Goal: Transaction & Acquisition: Book appointment/travel/reservation

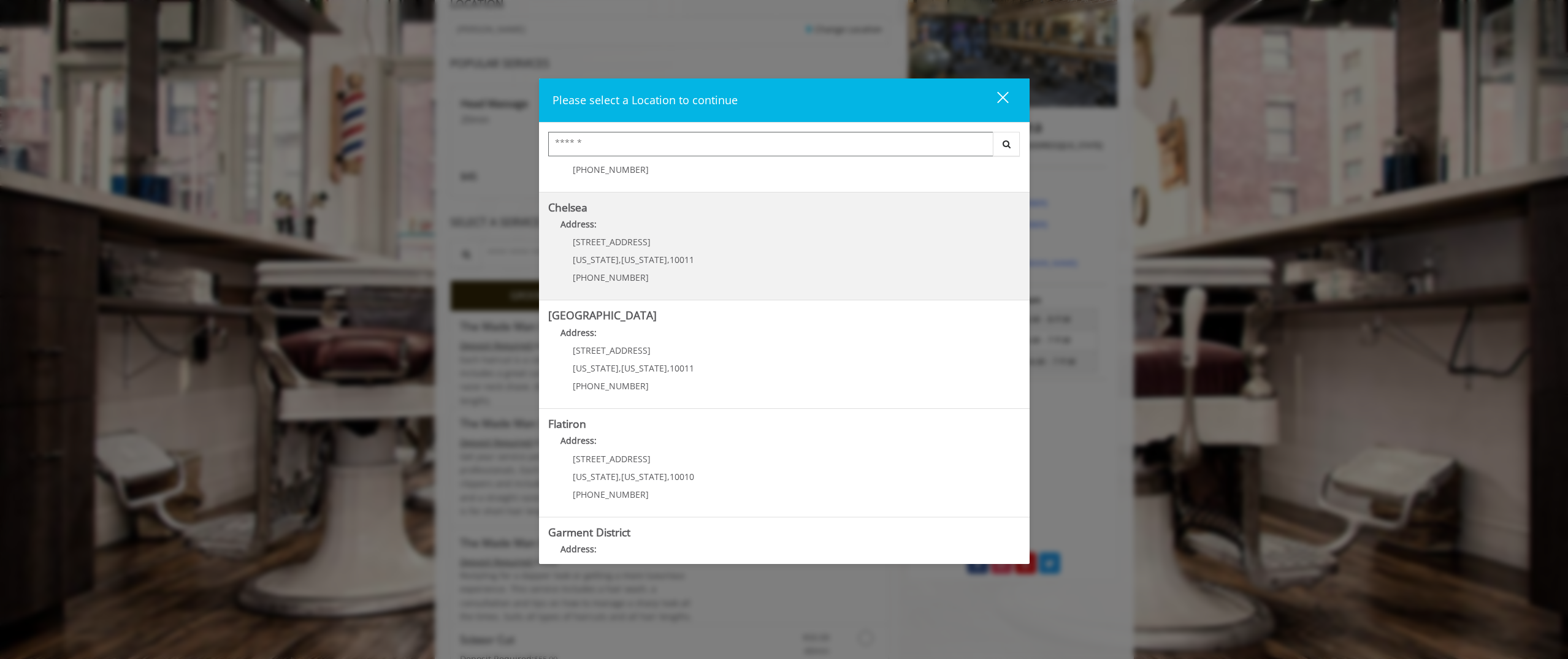
scroll to position [77, 0]
click at [716, 243] on link "Chelsea Address: [STREET_ADDRESS][US_STATE][US_STATE] (917) 639-3902" at bounding box center [784, 247] width 473 height 90
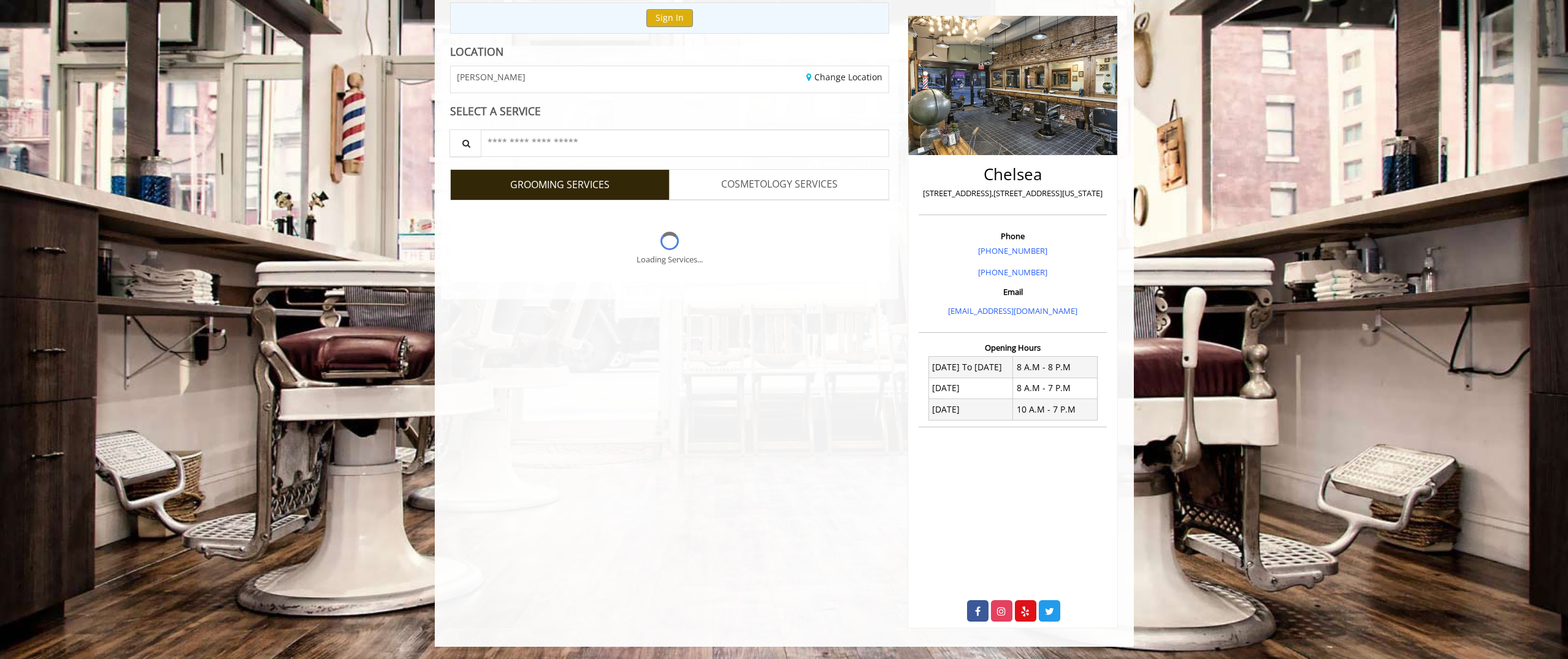
scroll to position [200, 0]
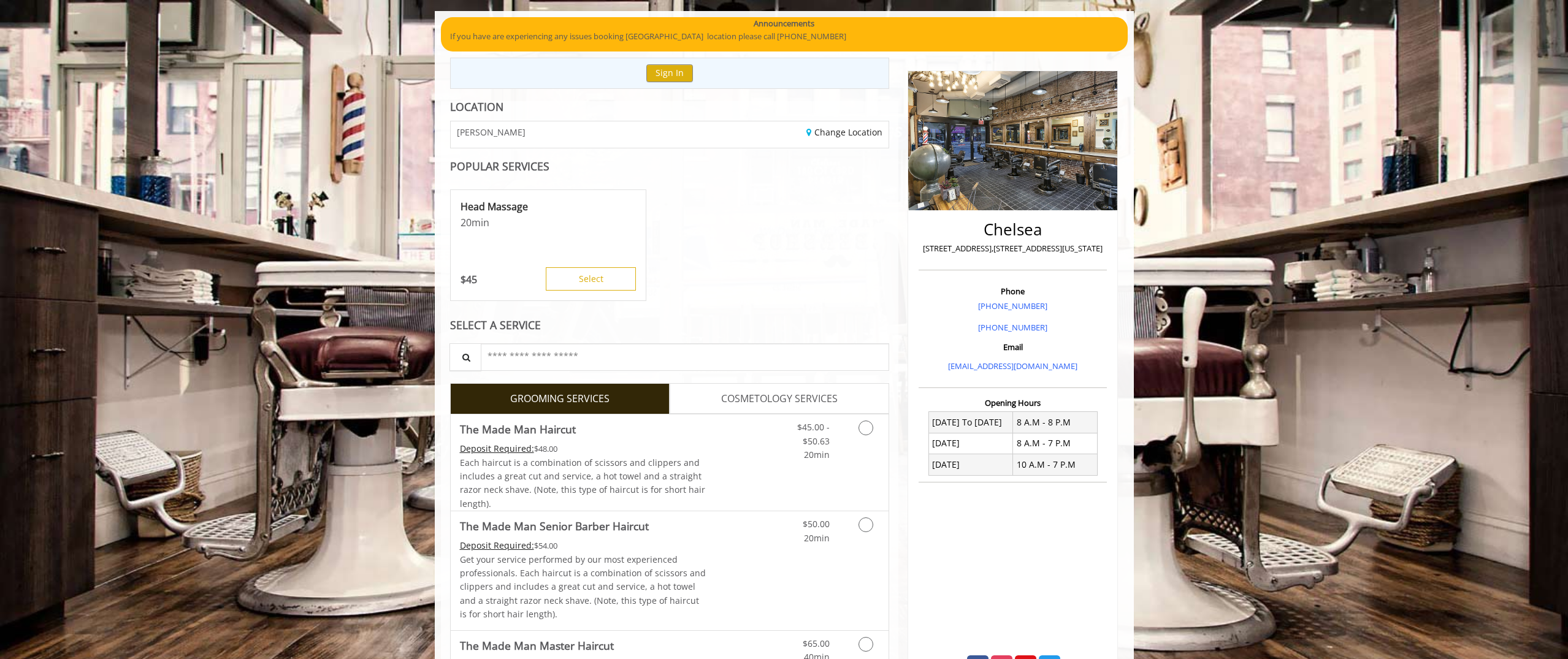
scroll to position [129, 0]
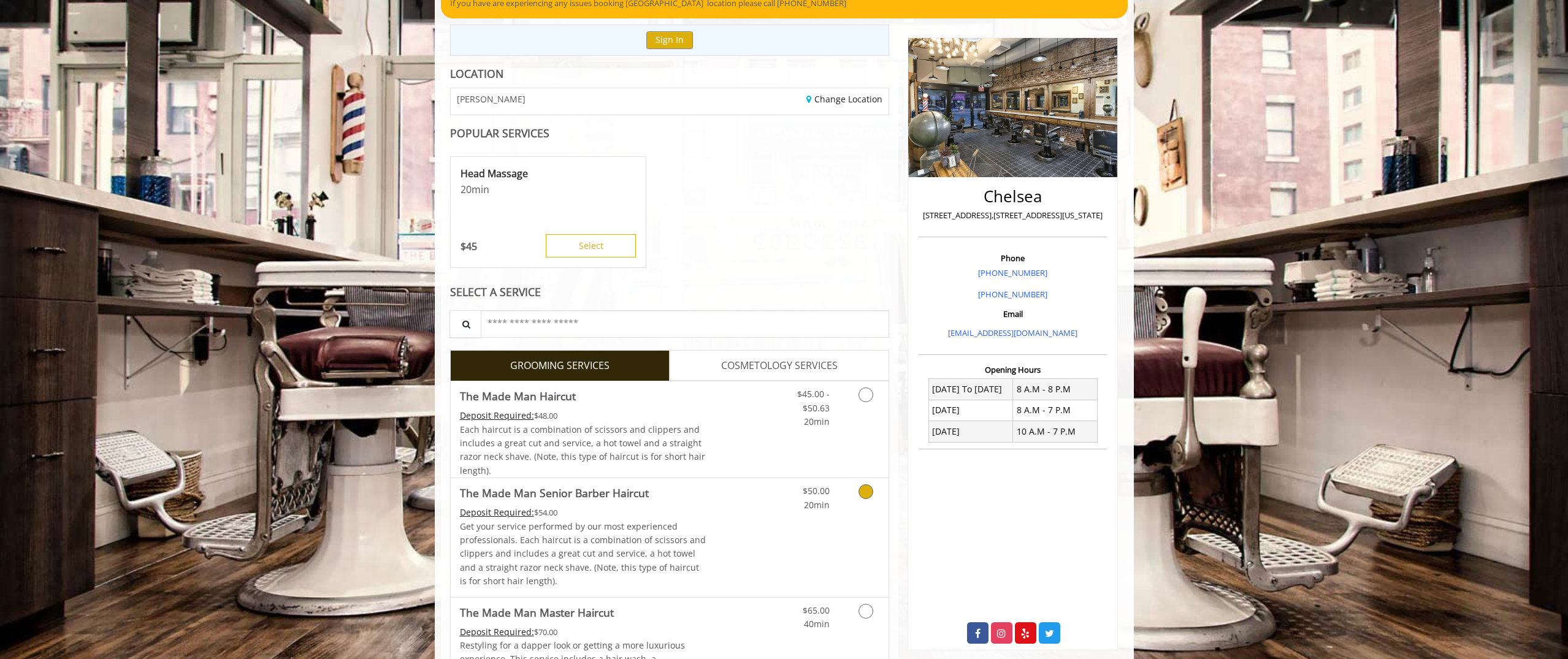
click at [868, 494] on icon "Grooming services" at bounding box center [865, 491] width 15 height 15
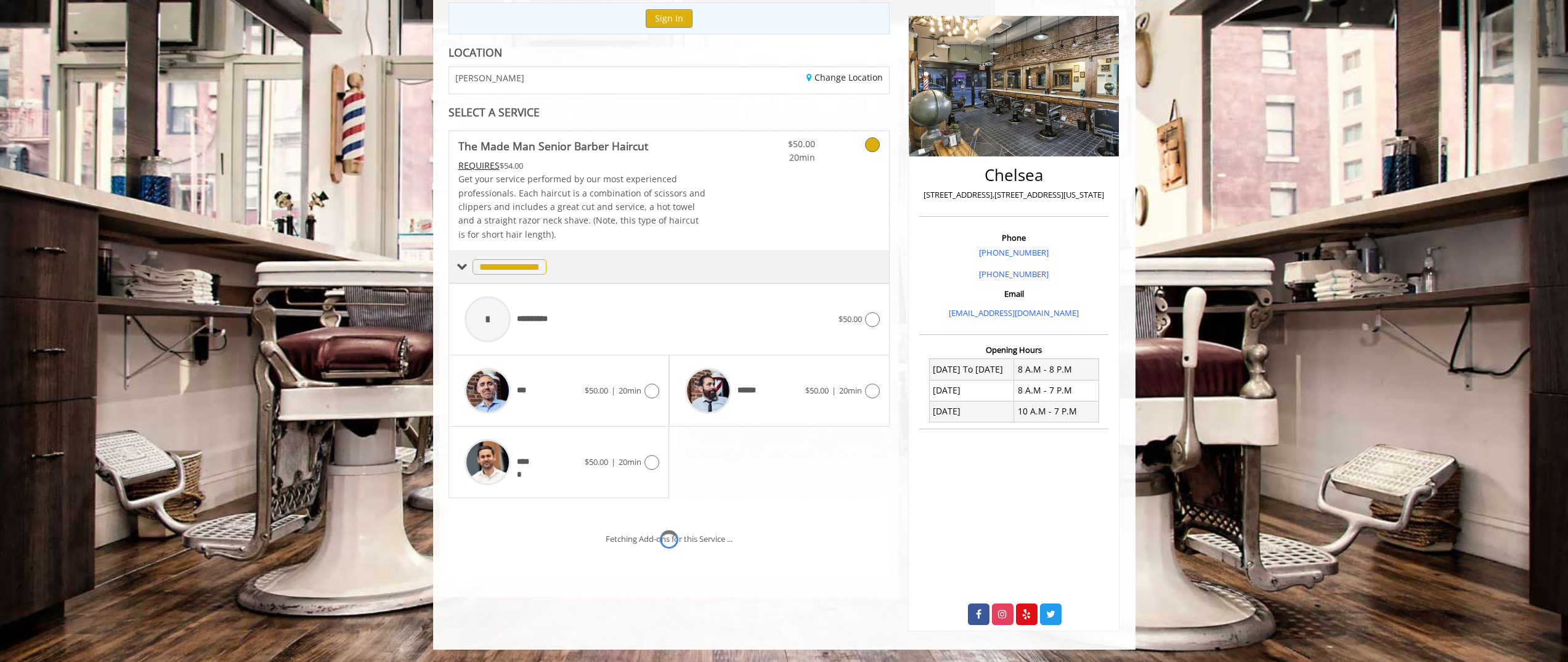
scroll to position [169, 0]
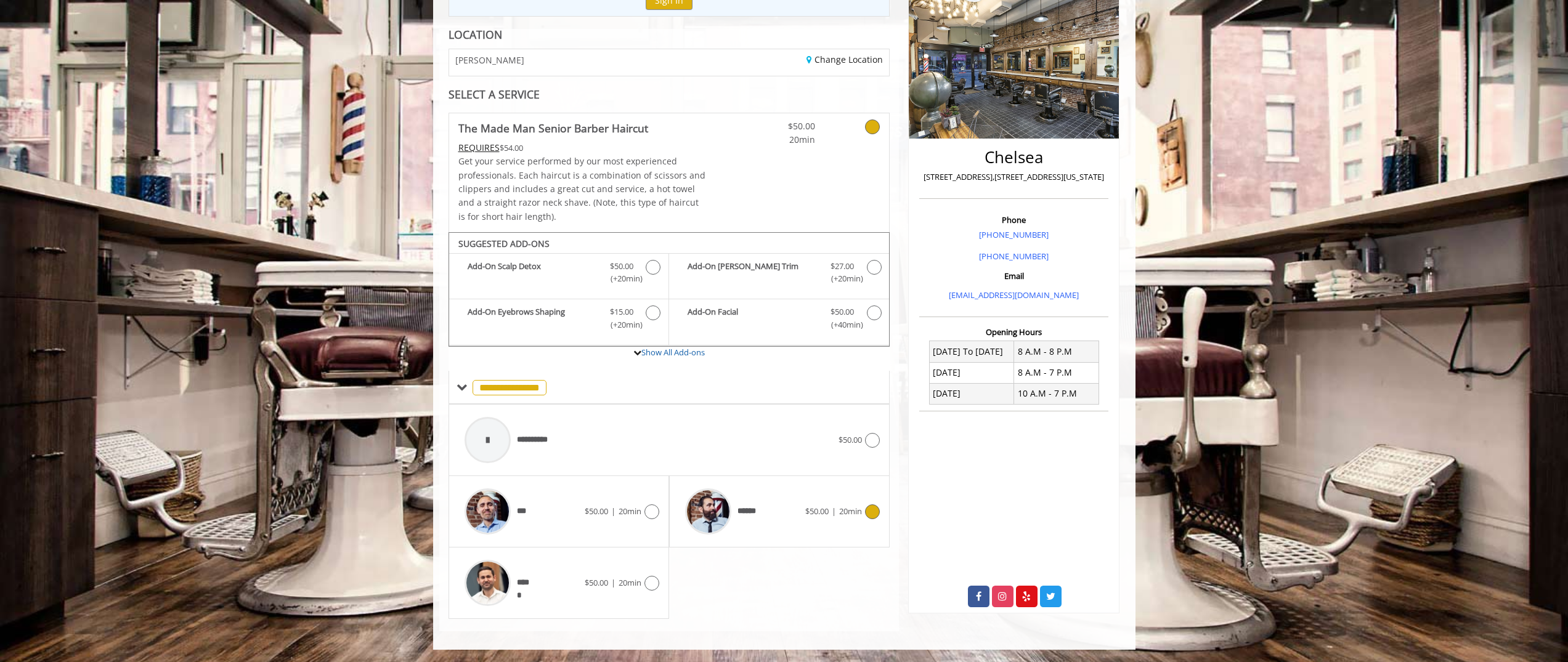
click at [815, 518] on div "$50.00 | 20min" at bounding box center [842, 512] width 74 height 15
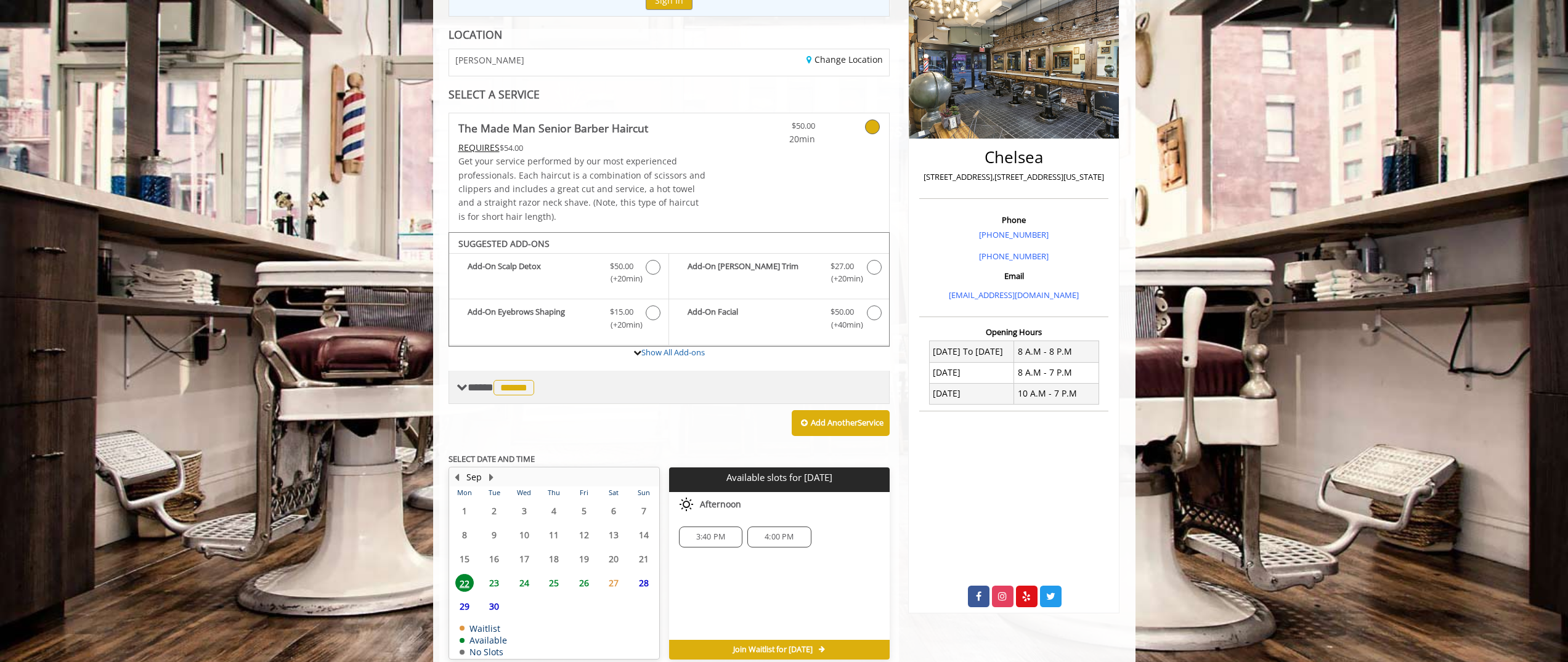
scroll to position [228, 0]
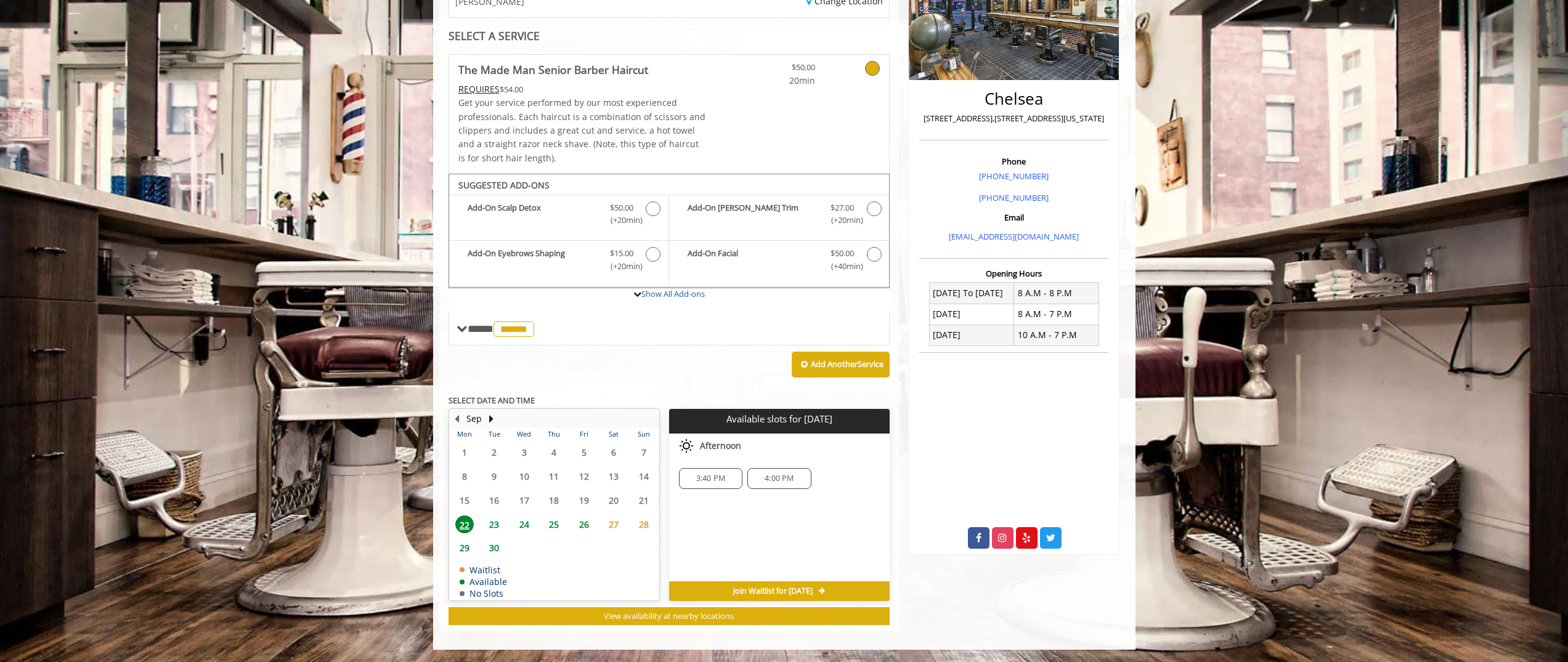
click at [489, 526] on span "23" at bounding box center [494, 524] width 19 height 18
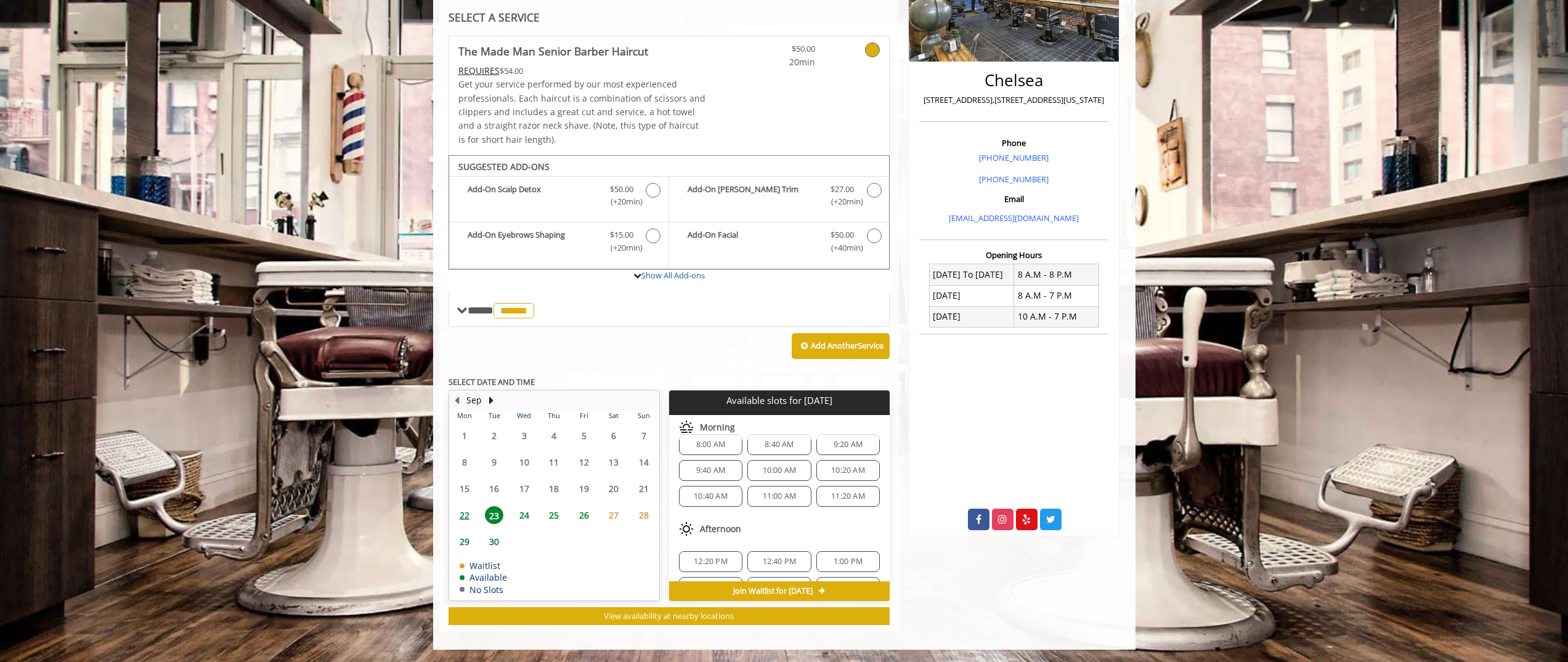
scroll to position [0, 0]
click at [798, 432] on div "Morning" at bounding box center [780, 427] width 221 height 24
click at [525, 515] on span "24" at bounding box center [524, 515] width 19 height 18
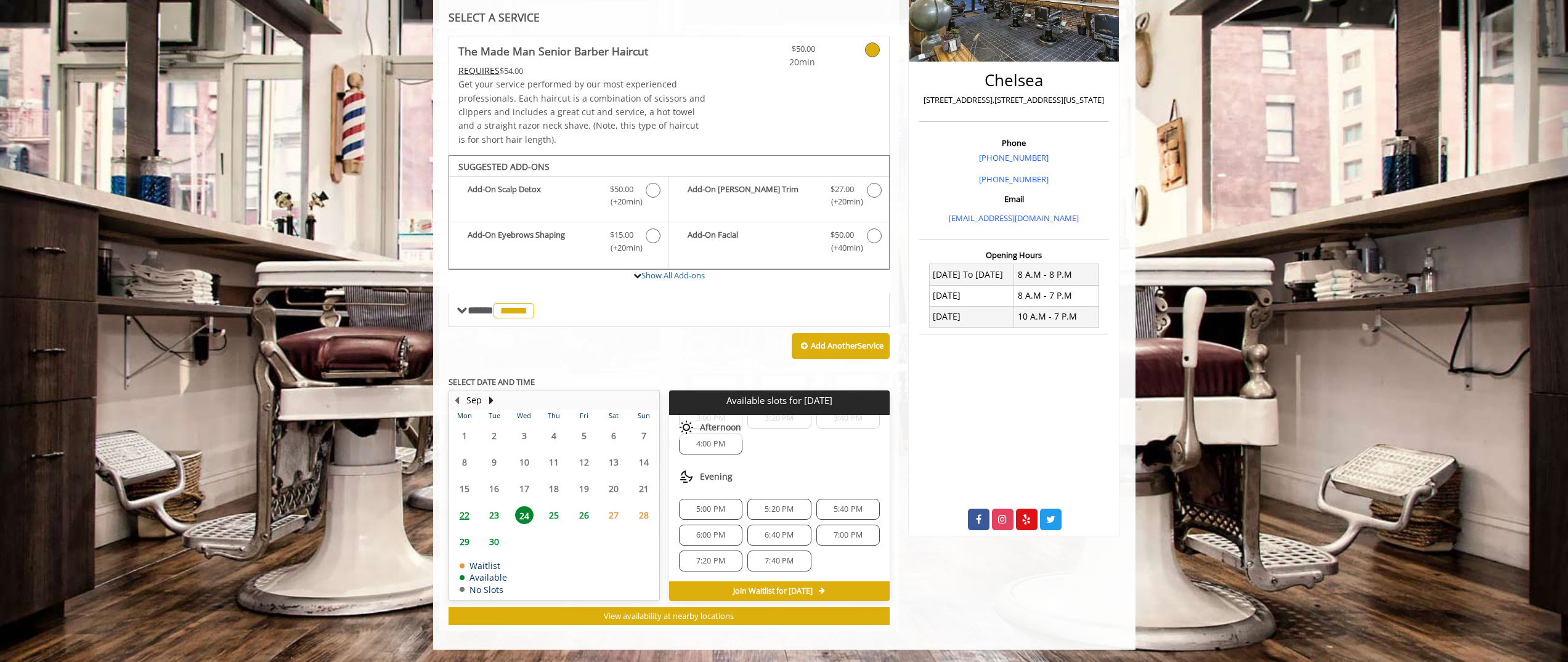
click at [554, 516] on span "25" at bounding box center [554, 515] width 19 height 18
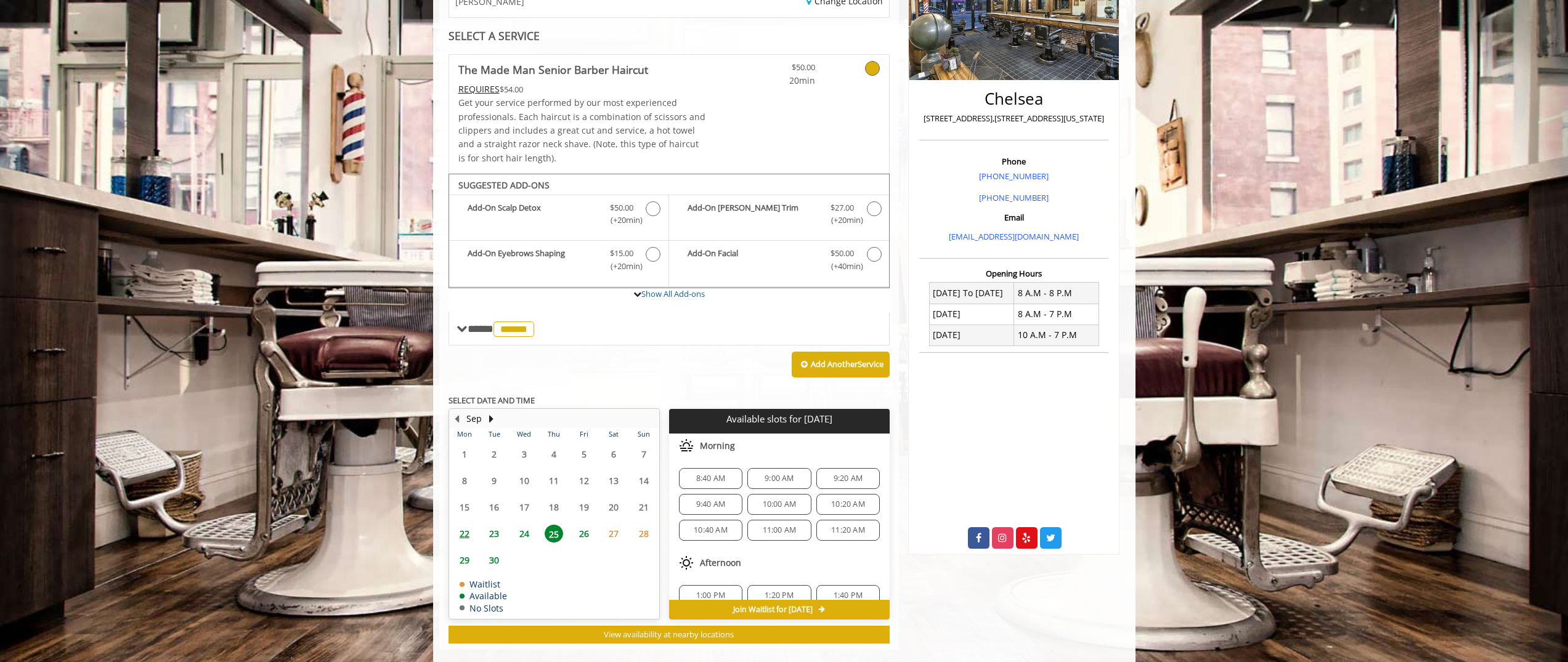
scroll to position [247, 0]
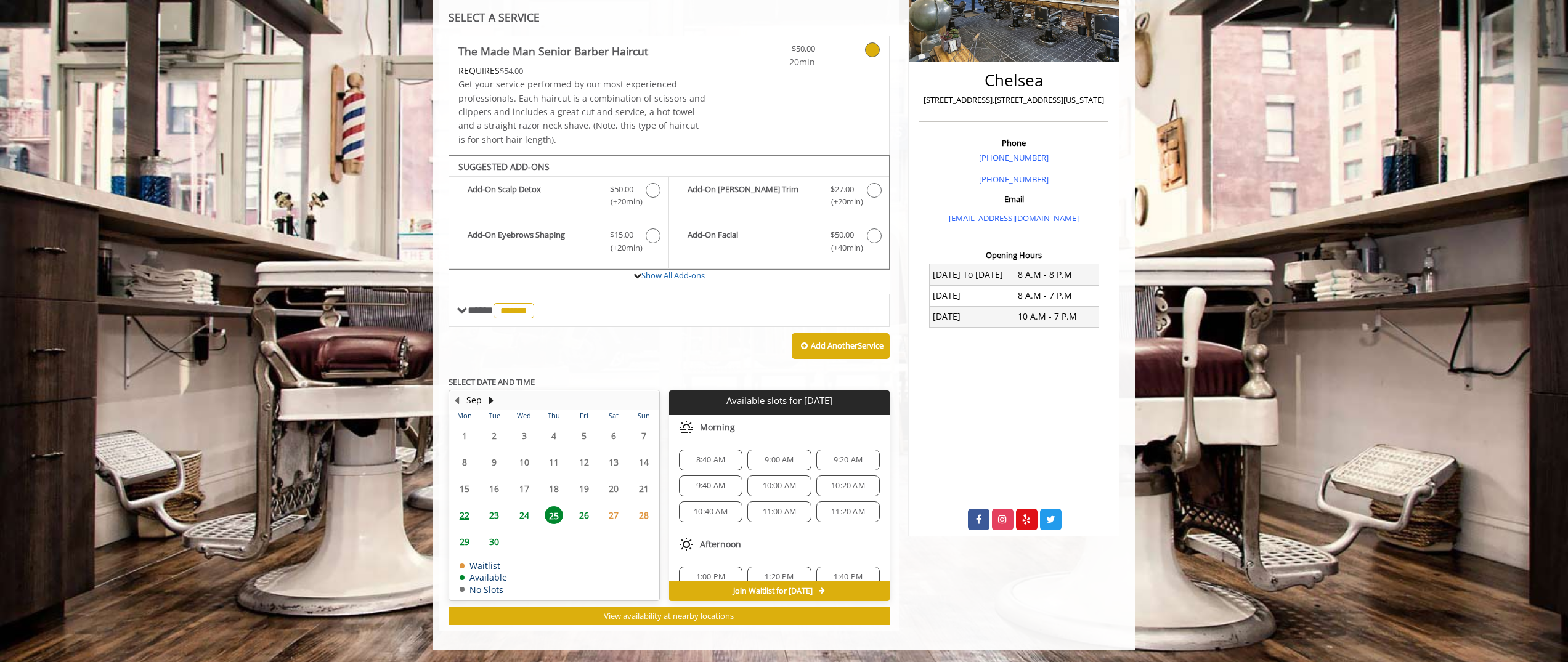
click at [521, 515] on span "24" at bounding box center [524, 515] width 19 height 18
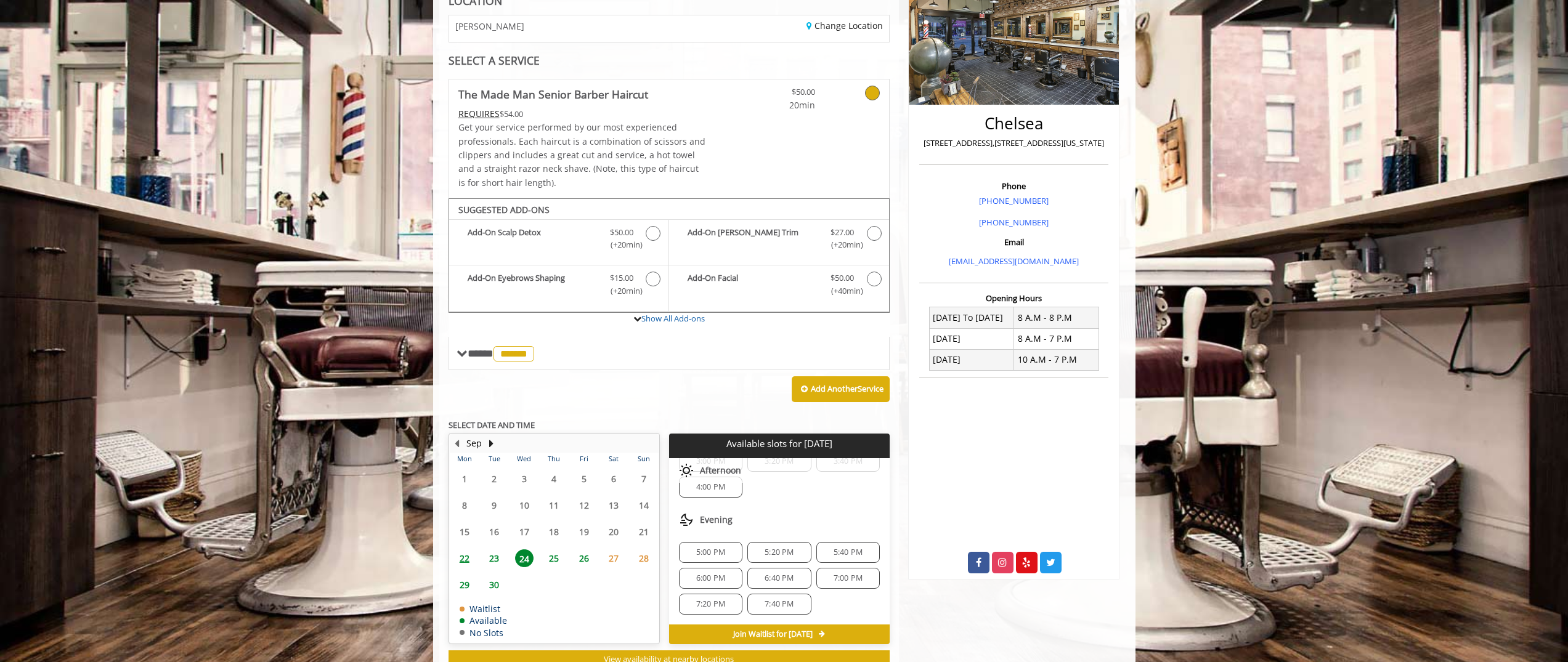
scroll to position [201, 0]
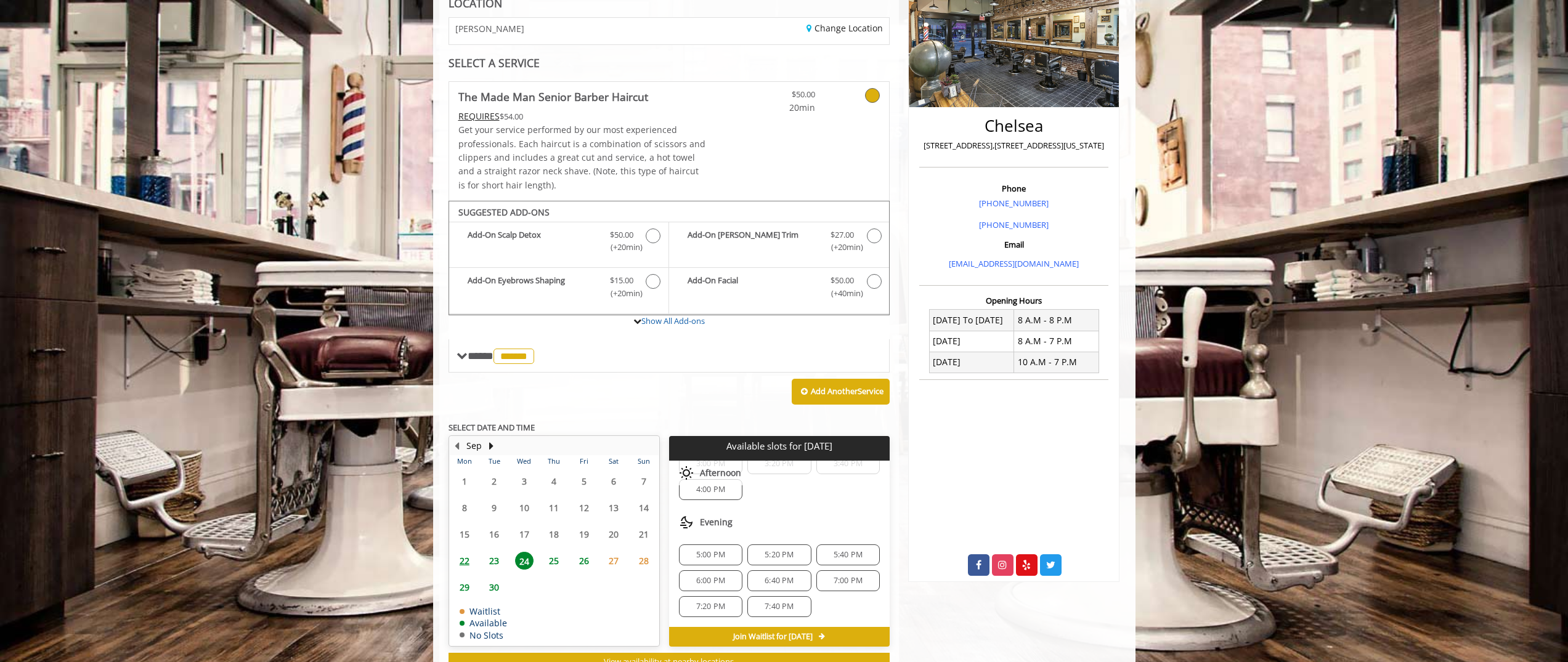
drag, startPoint x: 494, startPoint y: 561, endPoint x: 489, endPoint y: 563, distance: 5.4
click at [494, 561] on span "23" at bounding box center [494, 561] width 19 height 18
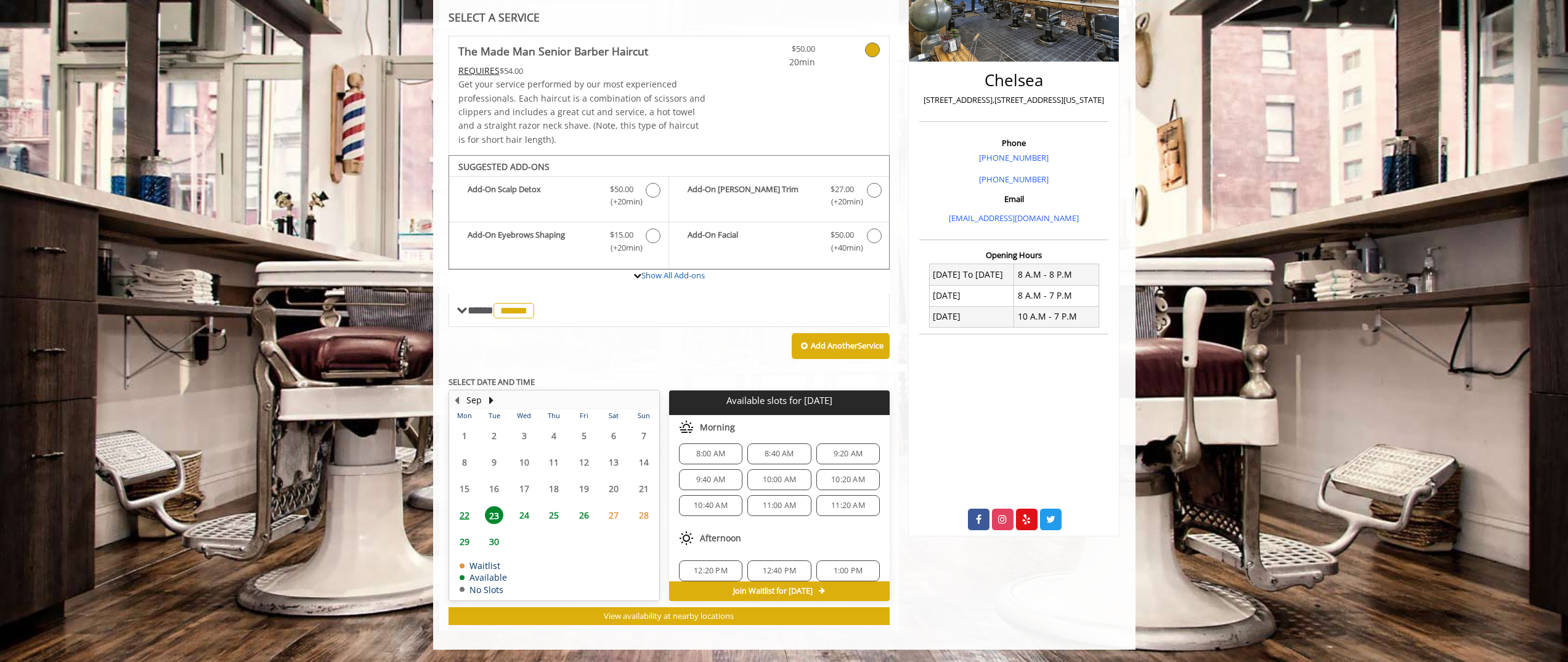
scroll to position [0, 0]
click at [552, 515] on span "25" at bounding box center [554, 515] width 19 height 18
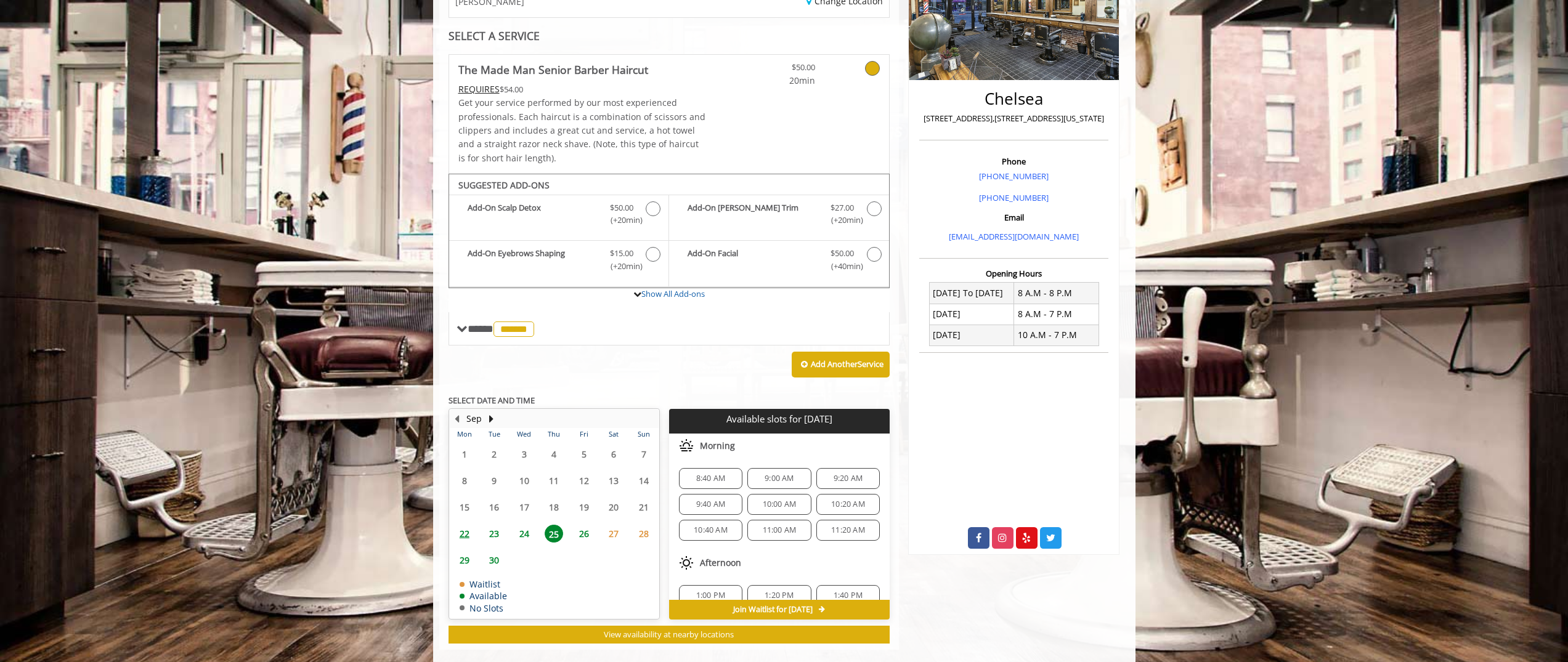
scroll to position [247, 0]
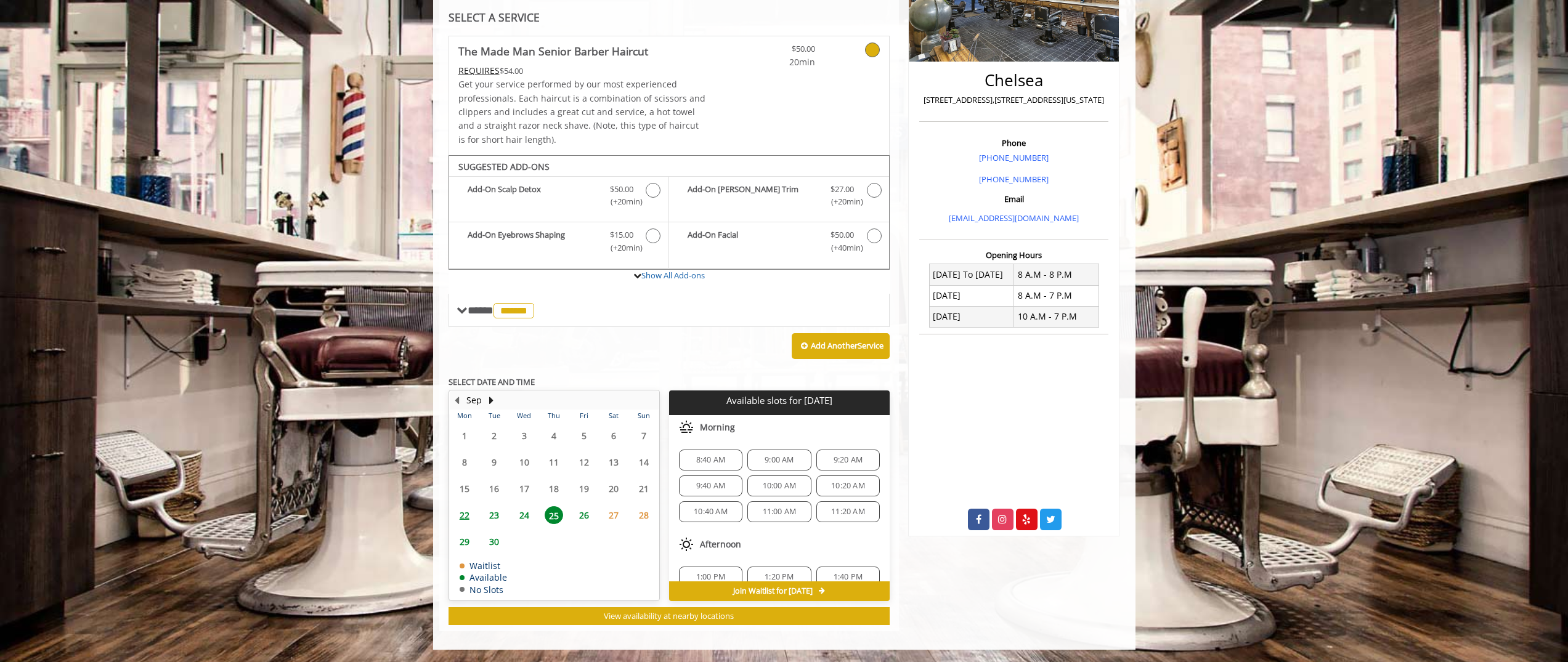
click at [1085, 584] on div "Chelsea 169 W 23rd Street,170 W 23rd Street, New York Phone +(917) 639-3902 +(6…" at bounding box center [1013, 270] width 230 height 724
